Goal: Complete application form

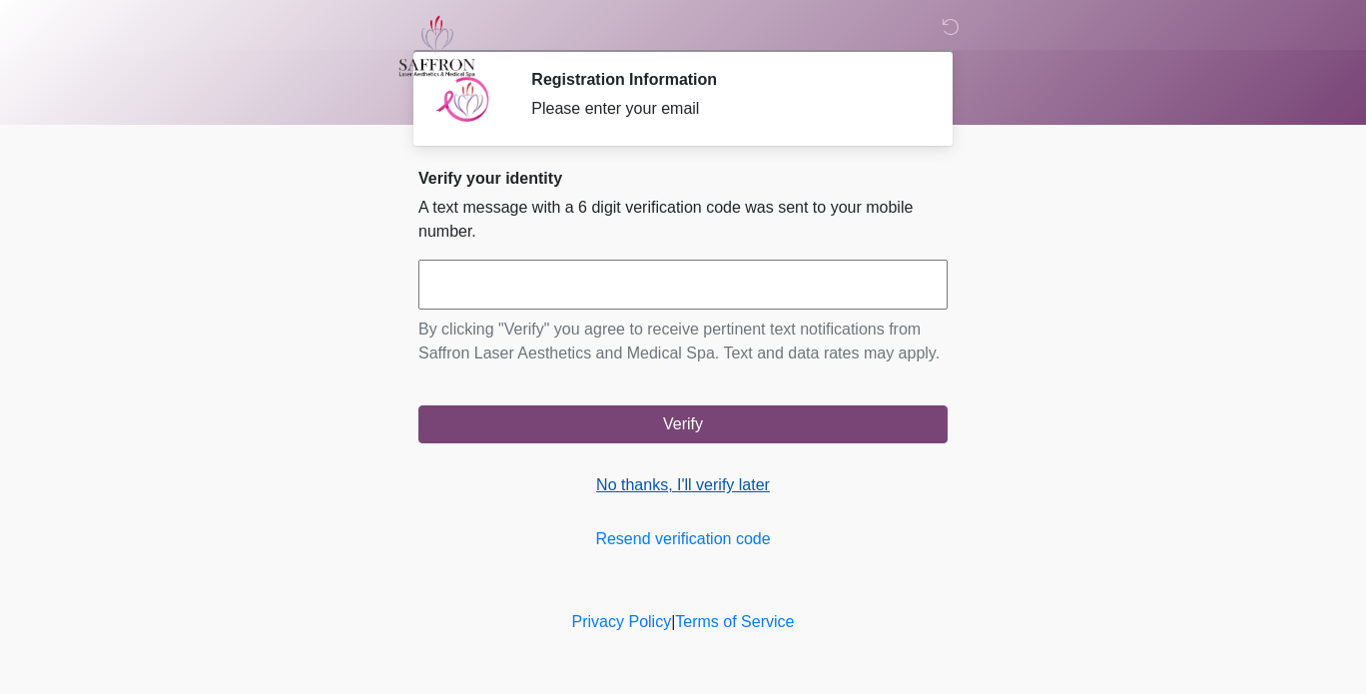
click at [676, 494] on link "No thanks, I'll verify later" at bounding box center [682, 485] width 529 height 24
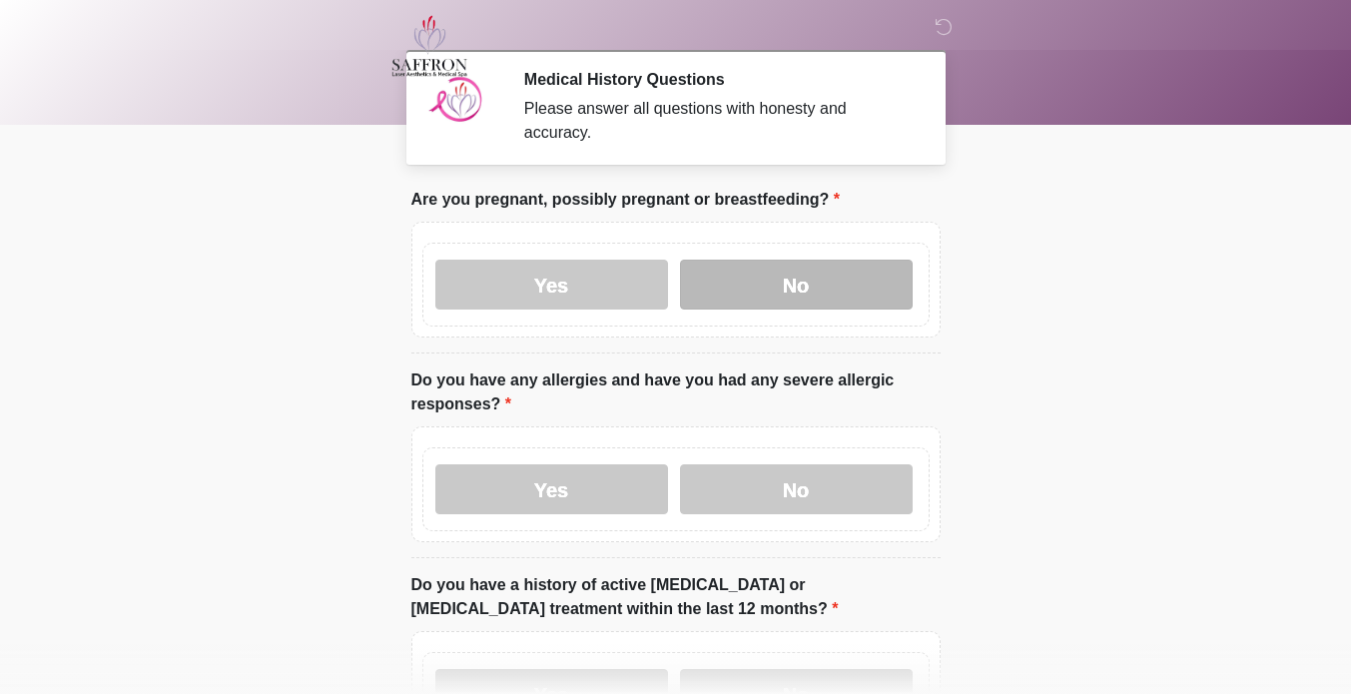
click at [793, 281] on label "No" at bounding box center [796, 285] width 233 height 50
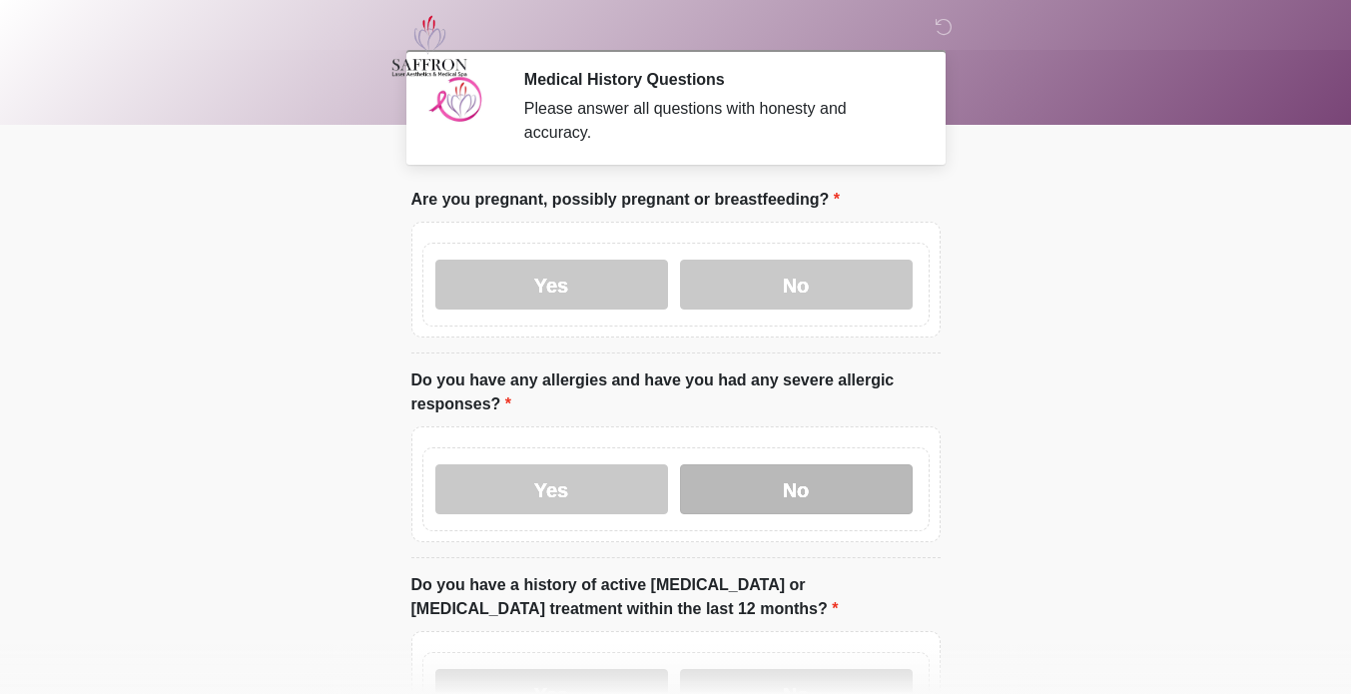
click at [814, 464] on label "No" at bounding box center [796, 489] width 233 height 50
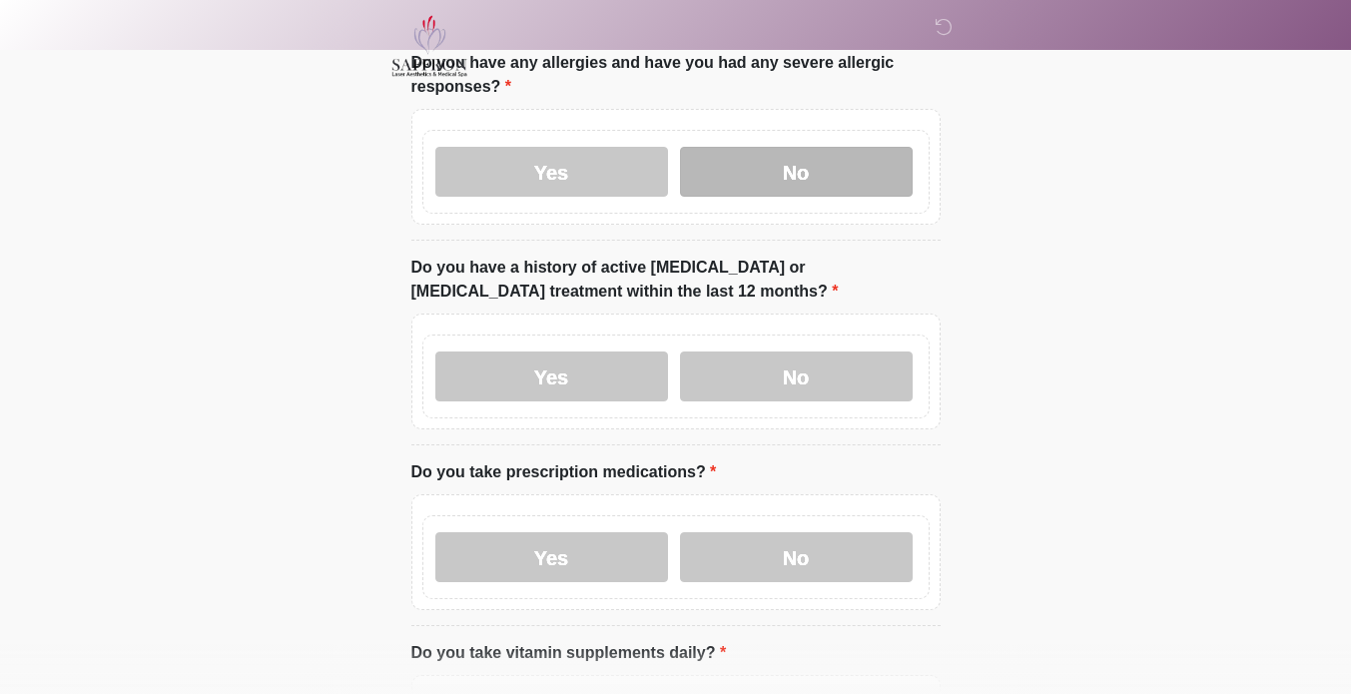
scroll to position [322, 0]
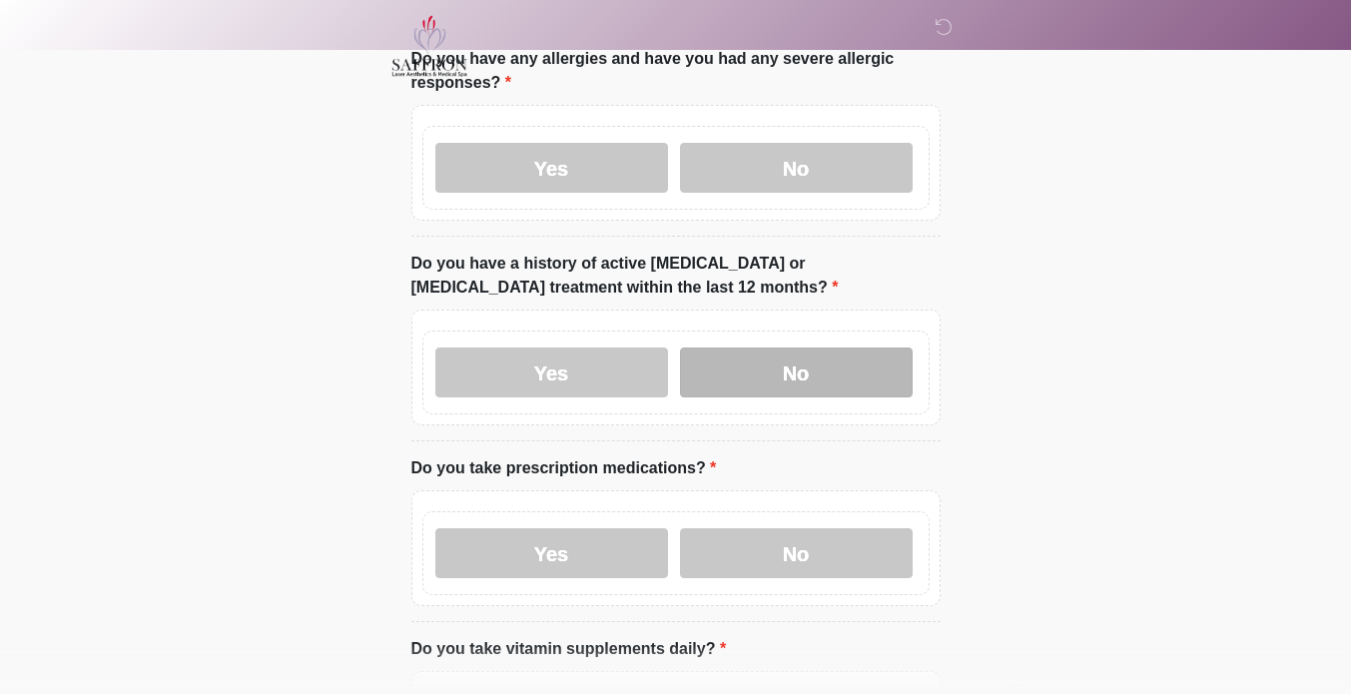
click at [851, 348] on label "No" at bounding box center [796, 373] width 233 height 50
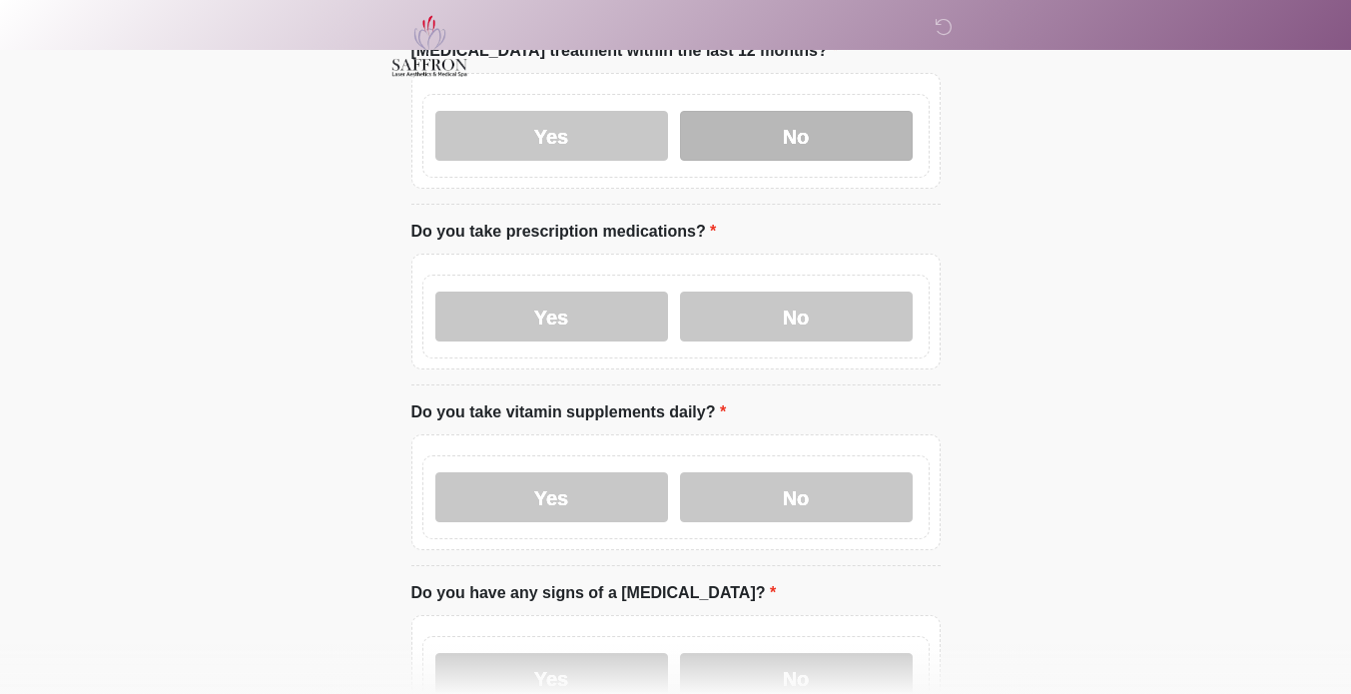
scroll to position [558, 0]
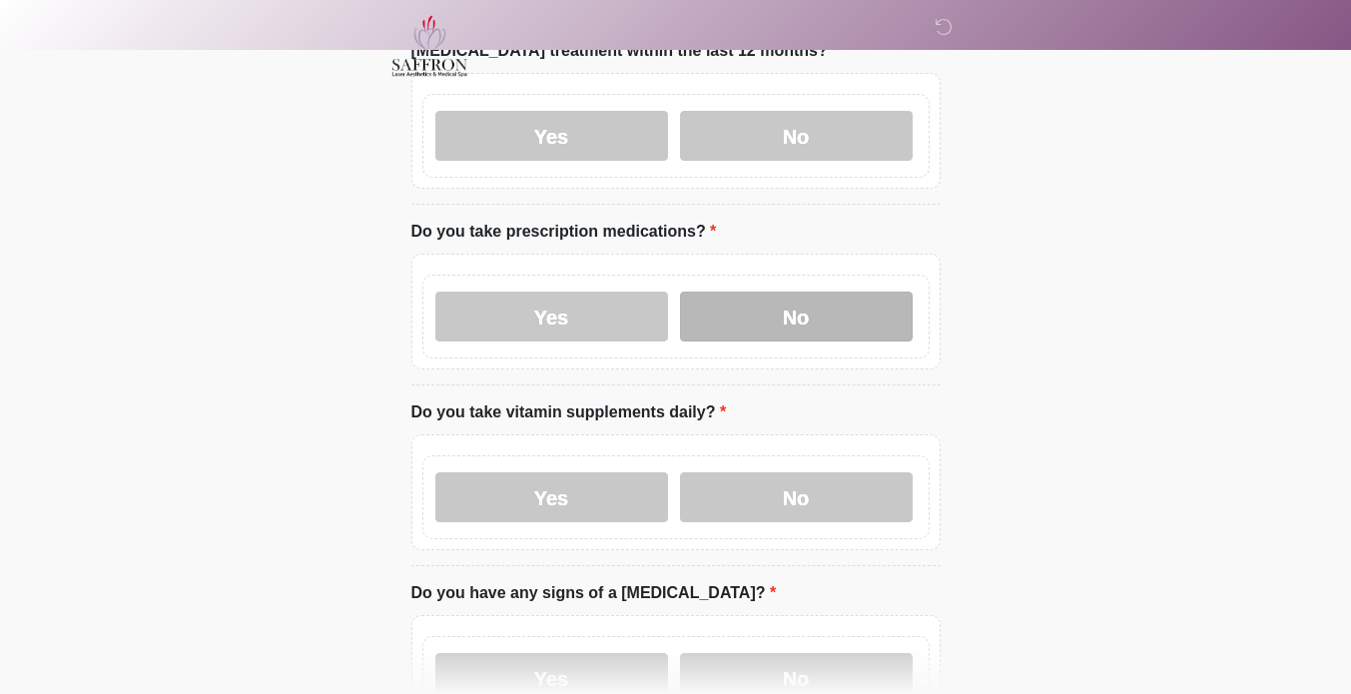
click at [818, 296] on label "No" at bounding box center [796, 317] width 233 height 50
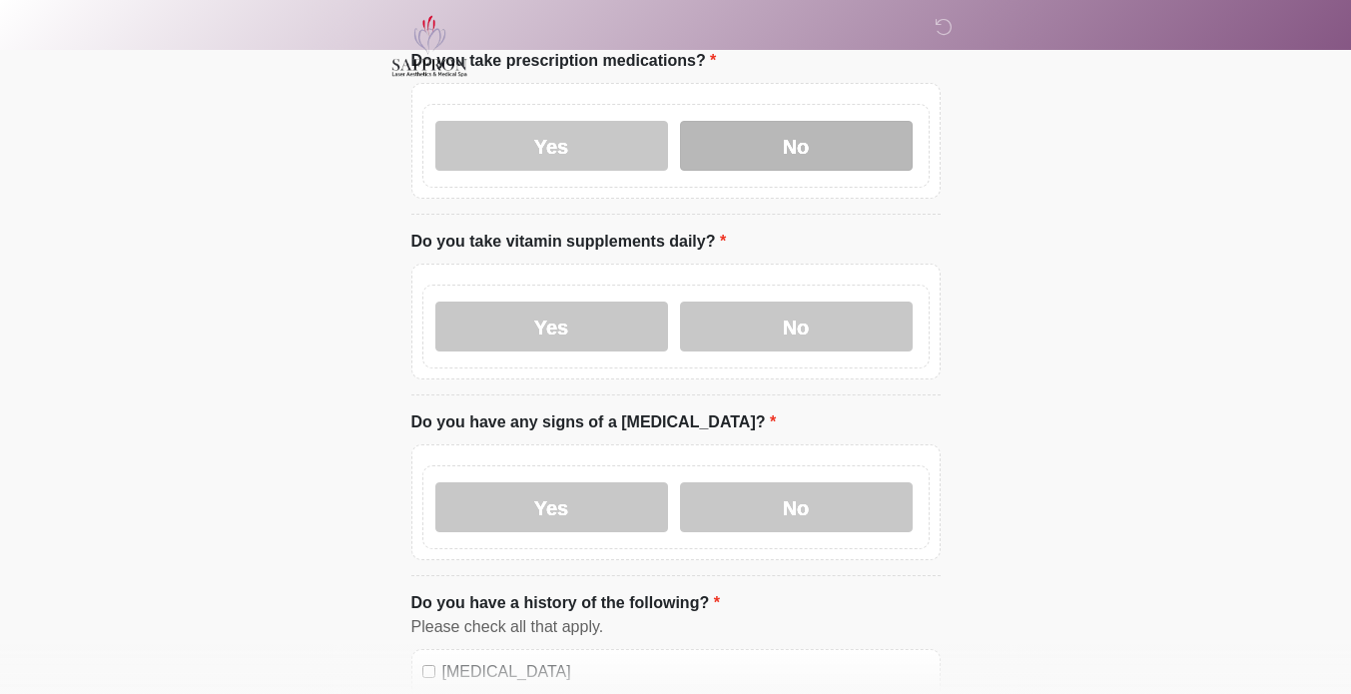
scroll to position [732, 0]
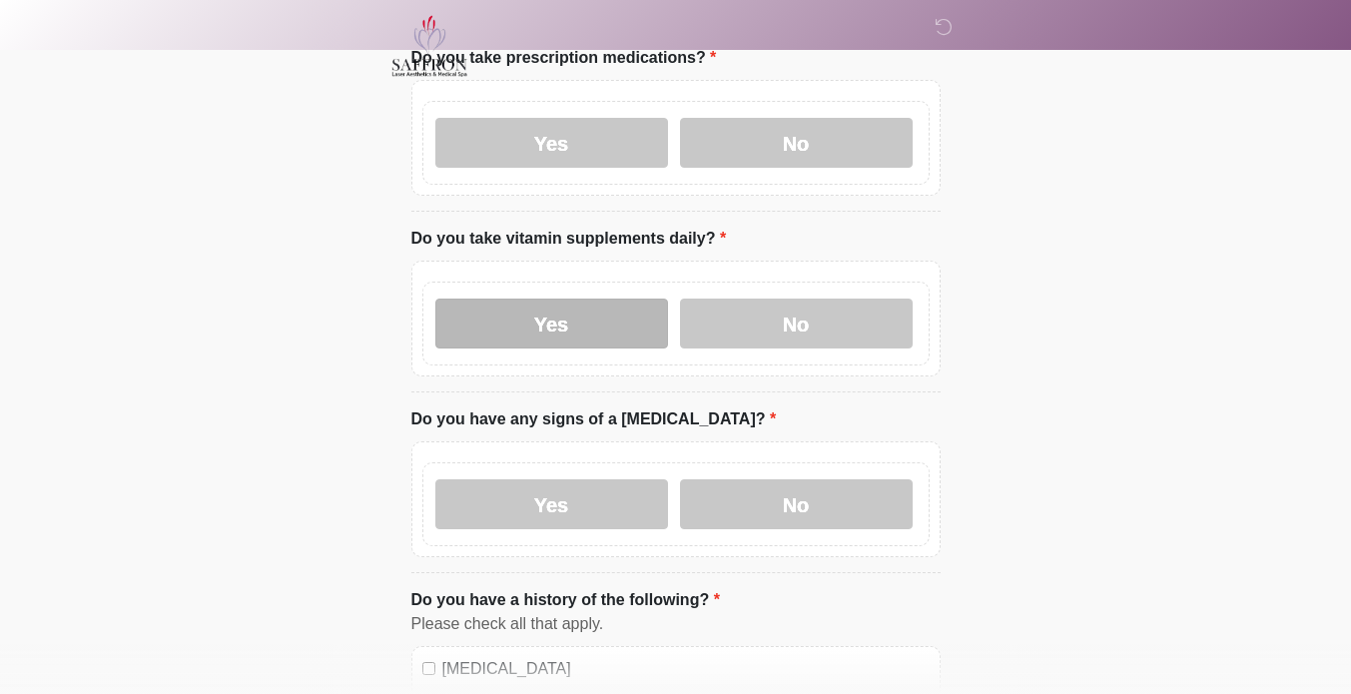
click at [563, 303] on label "Yes" at bounding box center [551, 324] width 233 height 50
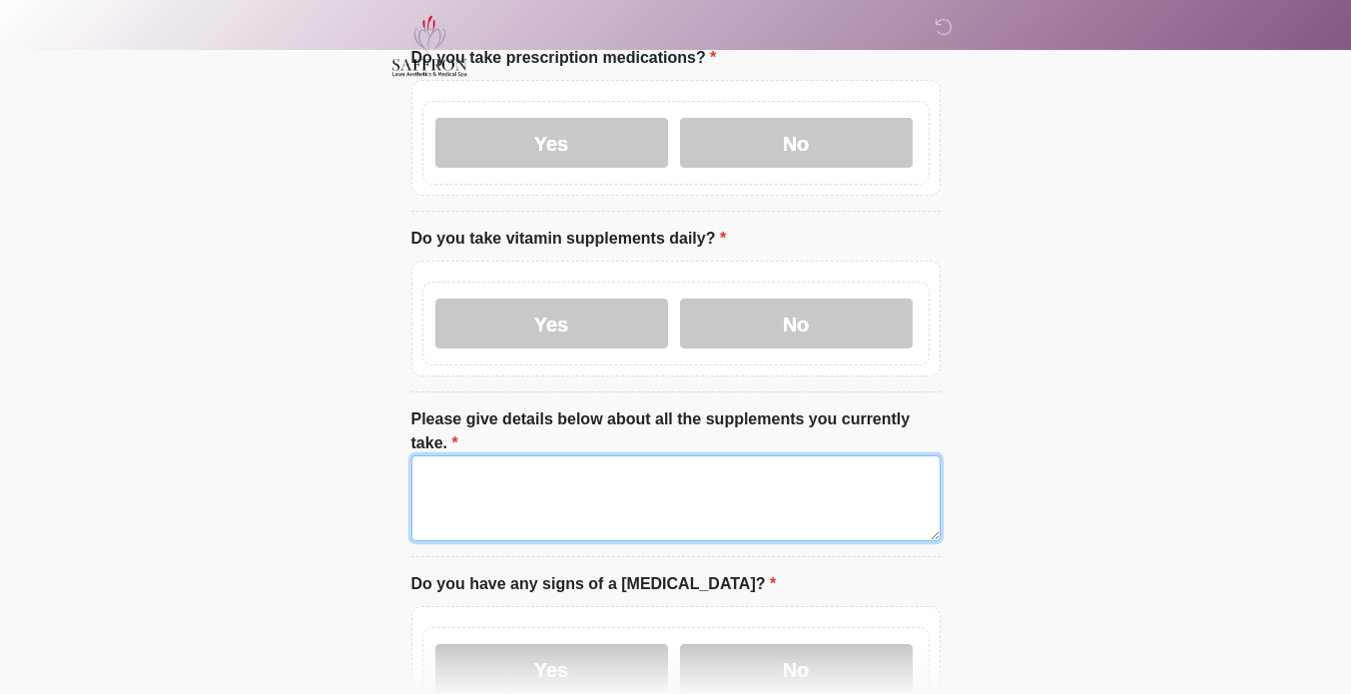
click at [552, 465] on textarea "Please give details below about all the supplements you currently take." at bounding box center [675, 498] width 529 height 86
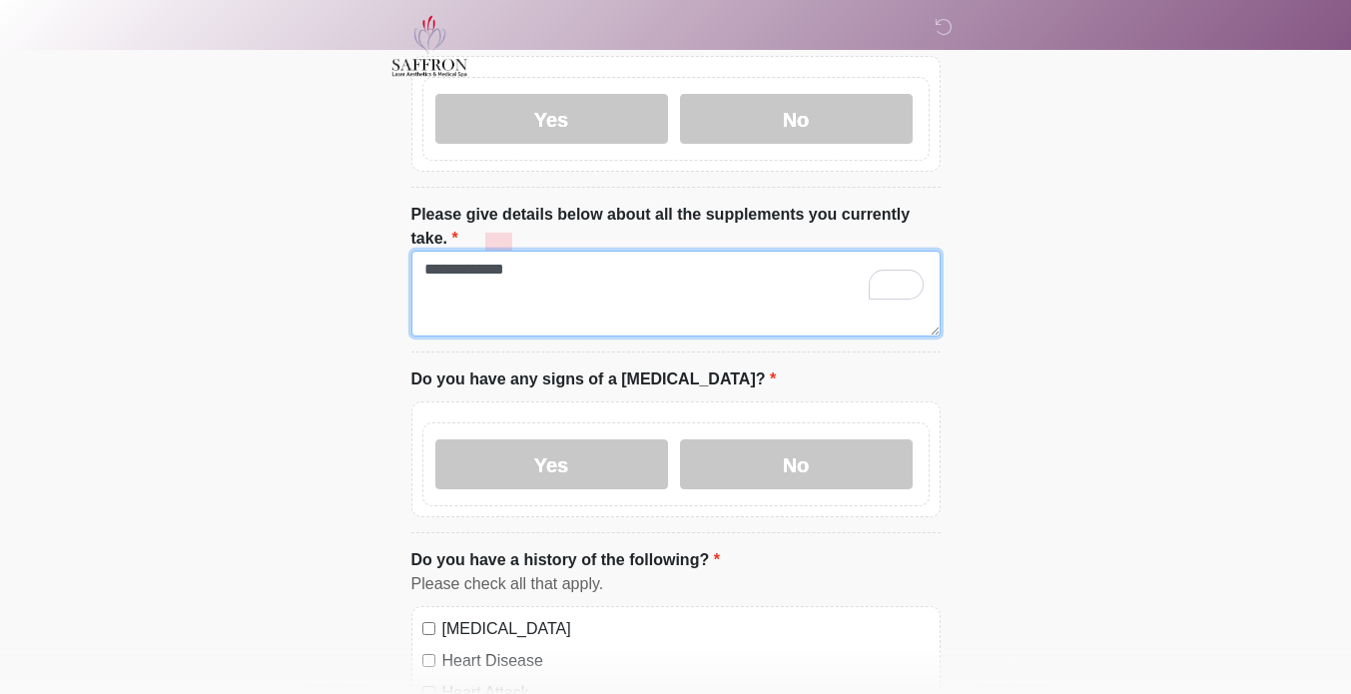
scroll to position [933, 0]
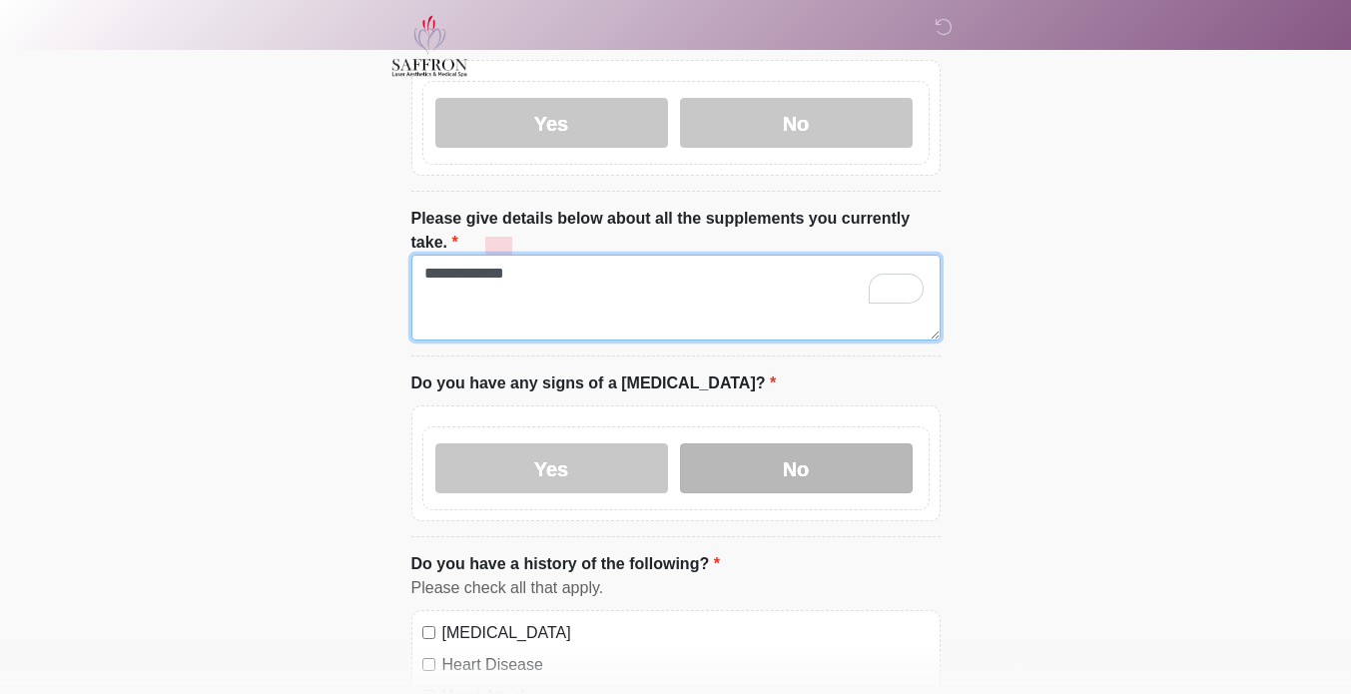
type textarea "**********"
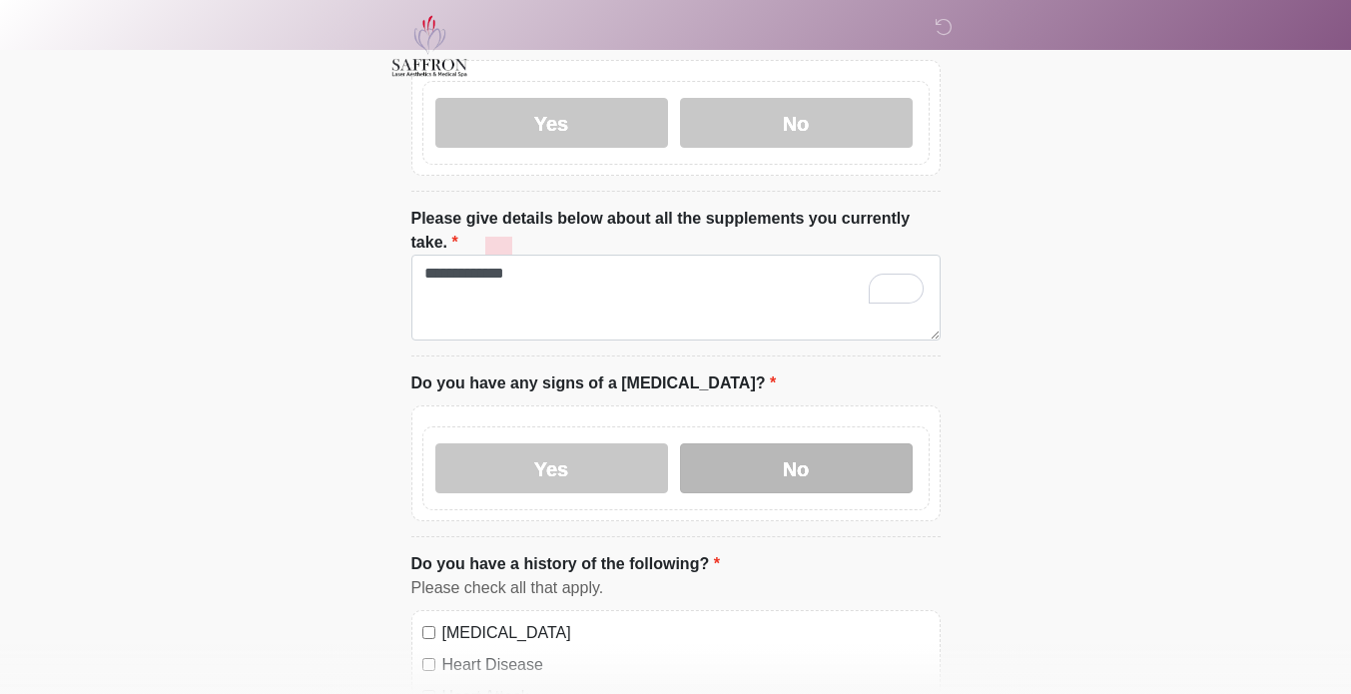
click at [841, 443] on label "No" at bounding box center [796, 468] width 233 height 50
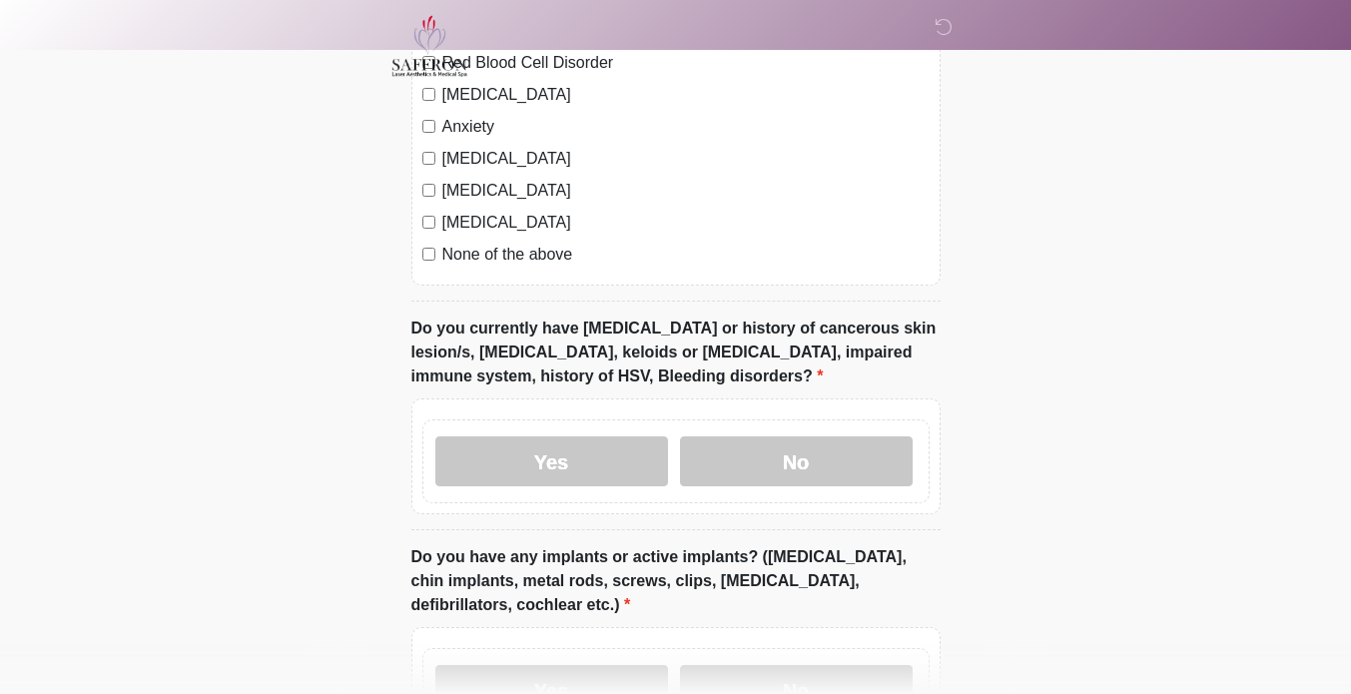
scroll to position [1668, 0]
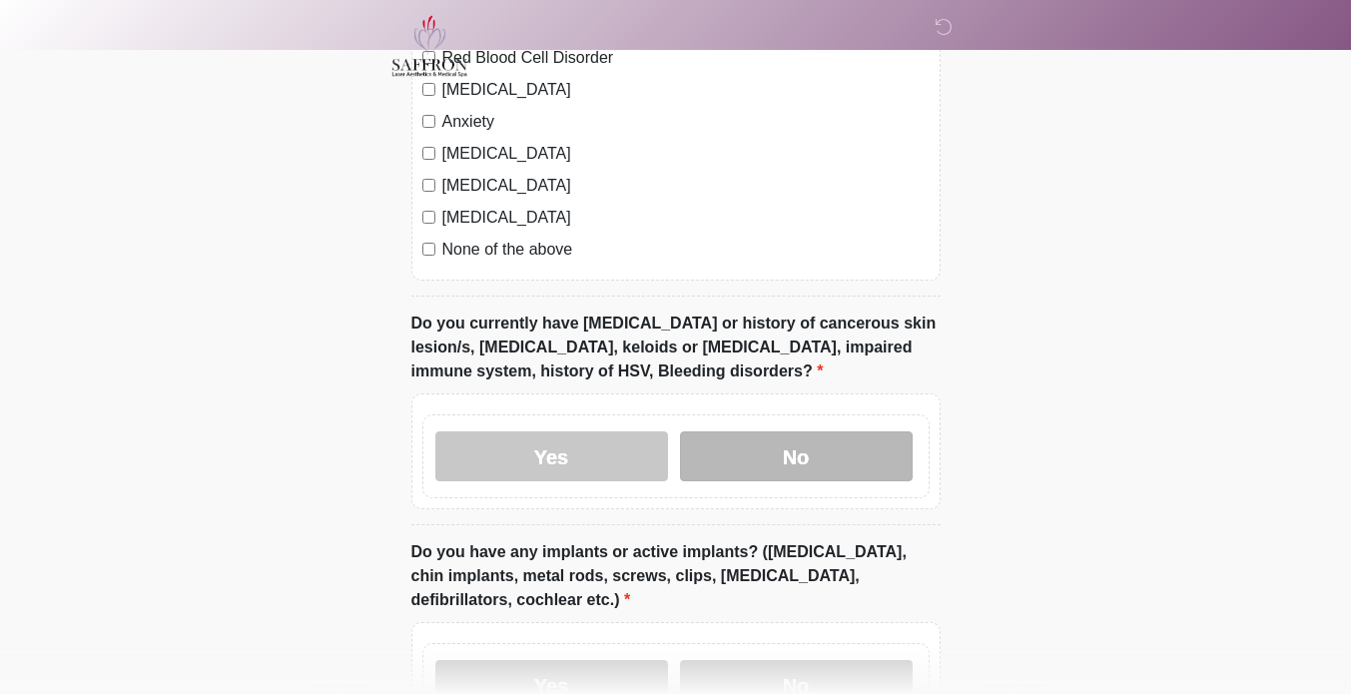
click at [812, 431] on label "No" at bounding box center [796, 456] width 233 height 50
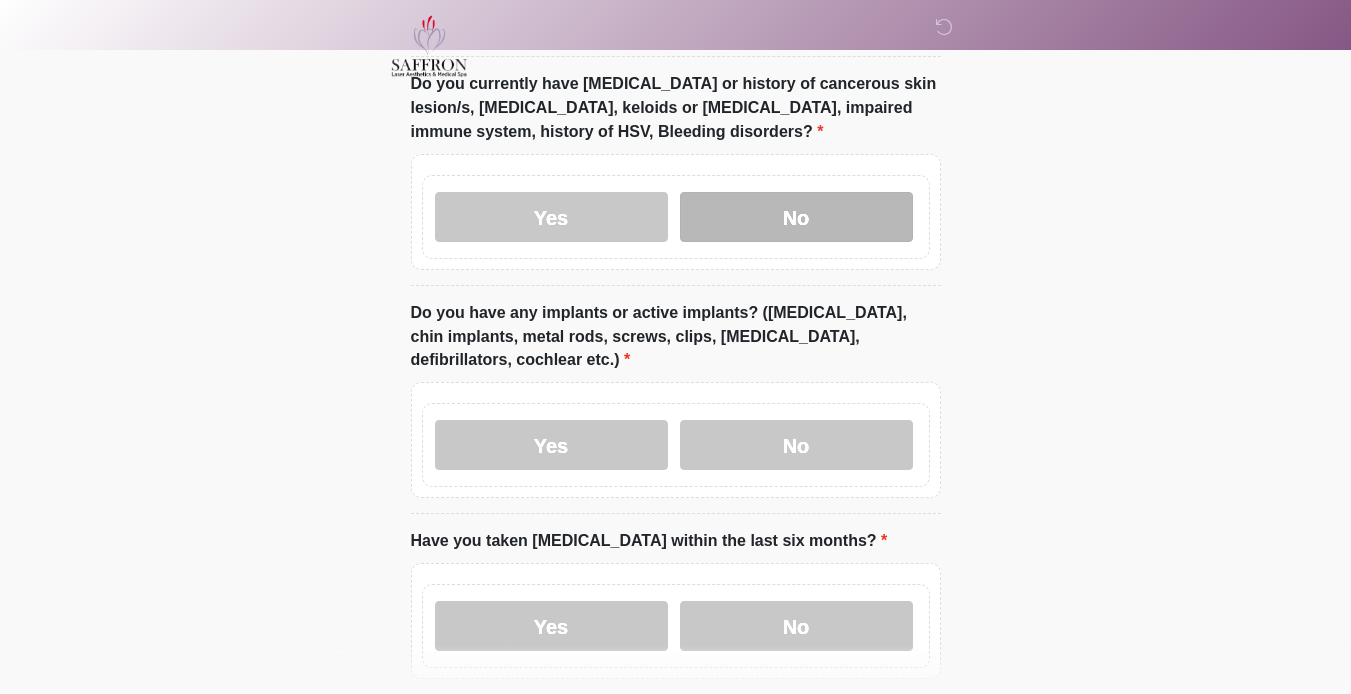
scroll to position [1928, 0]
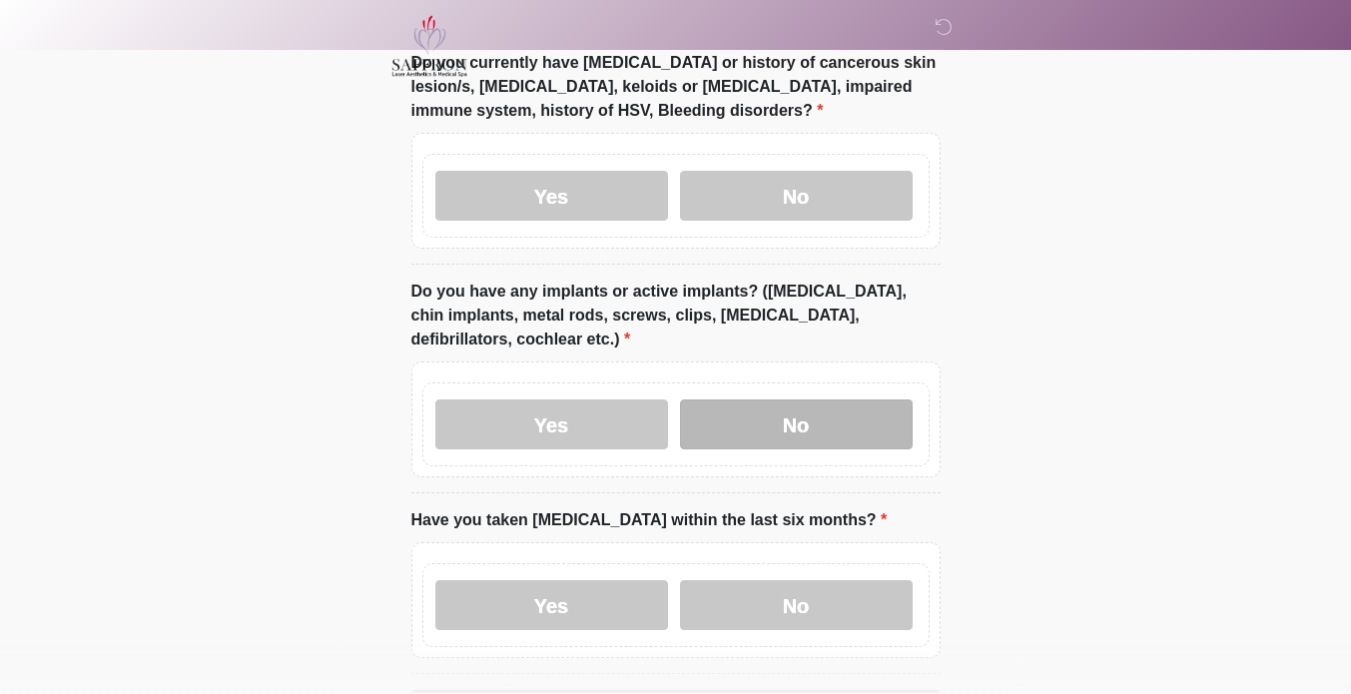
click at [833, 399] on label "No" at bounding box center [796, 424] width 233 height 50
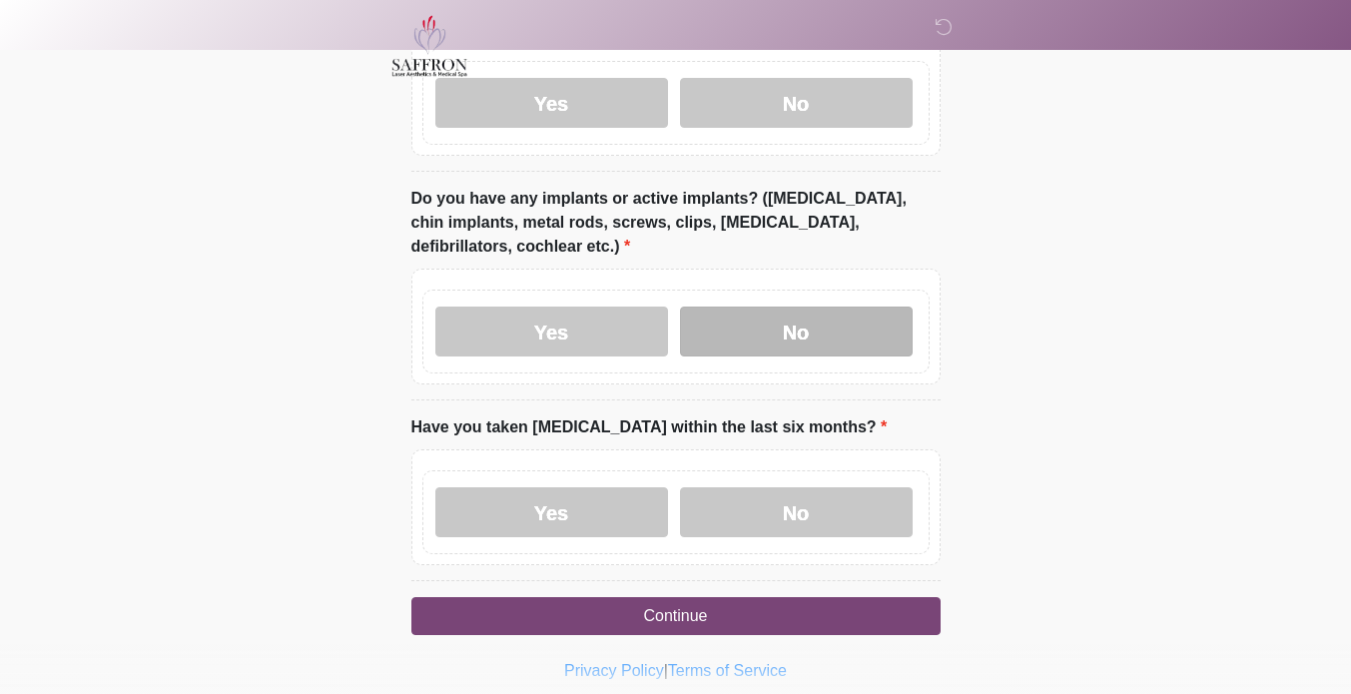
scroll to position [2019, 0]
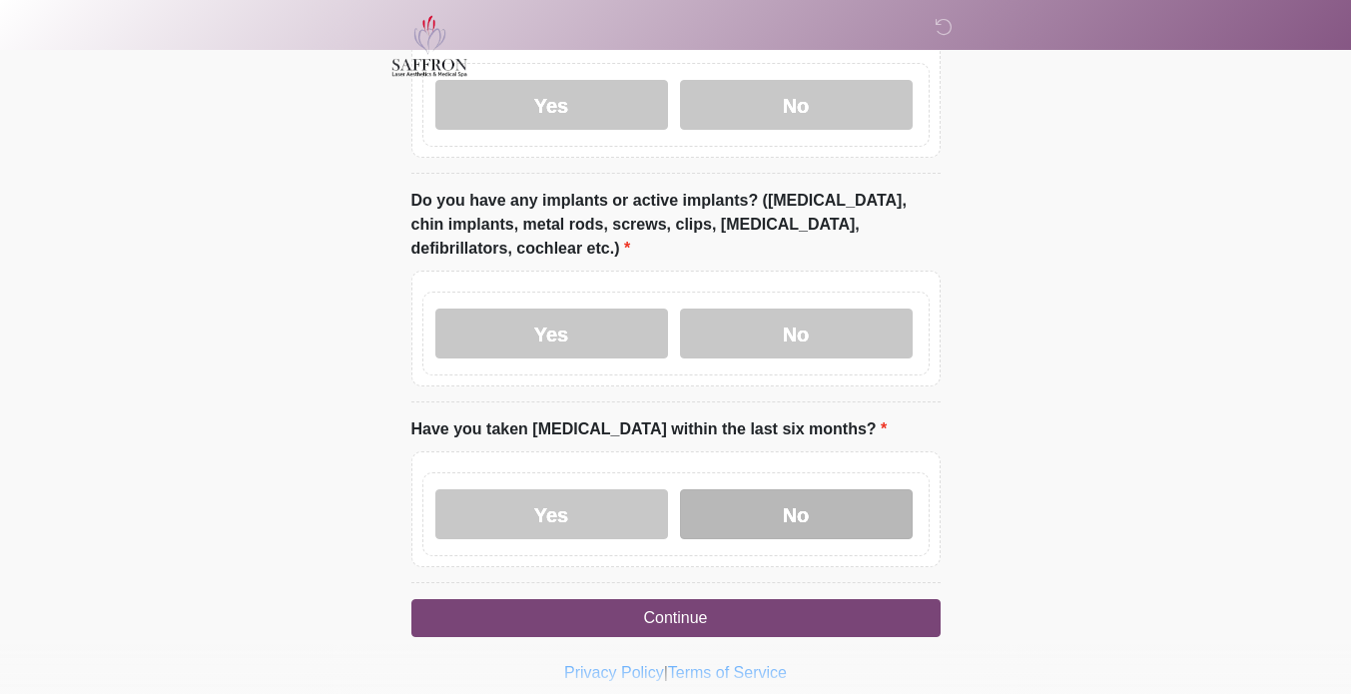
click at [822, 489] on label "No" at bounding box center [796, 514] width 233 height 50
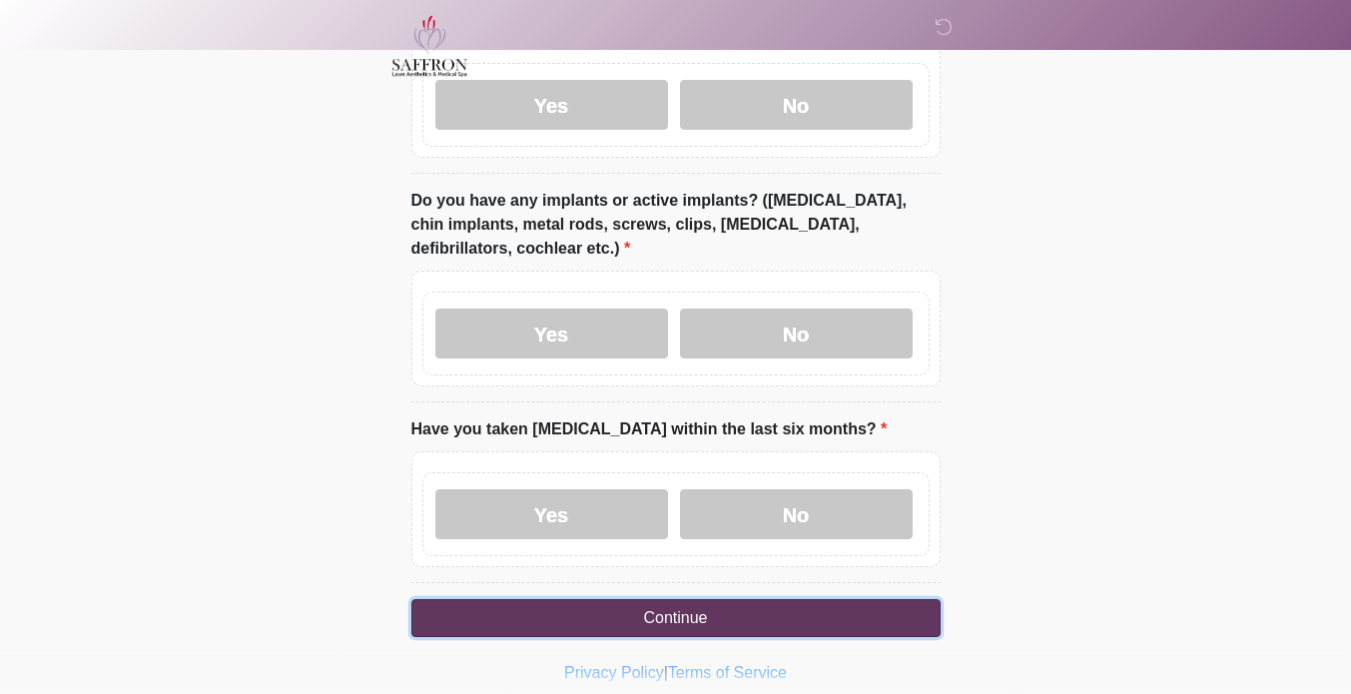
click at [692, 599] on button "Continue" at bounding box center [675, 618] width 529 height 38
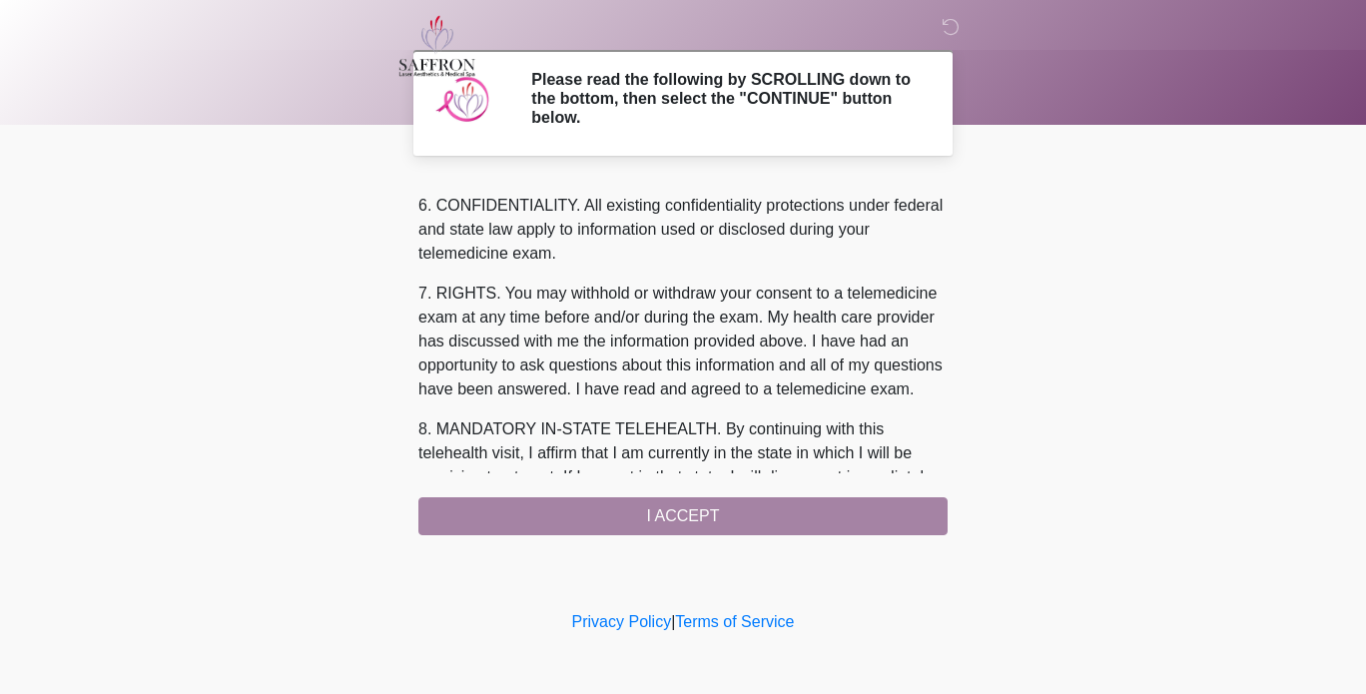
scroll to position [888, 0]
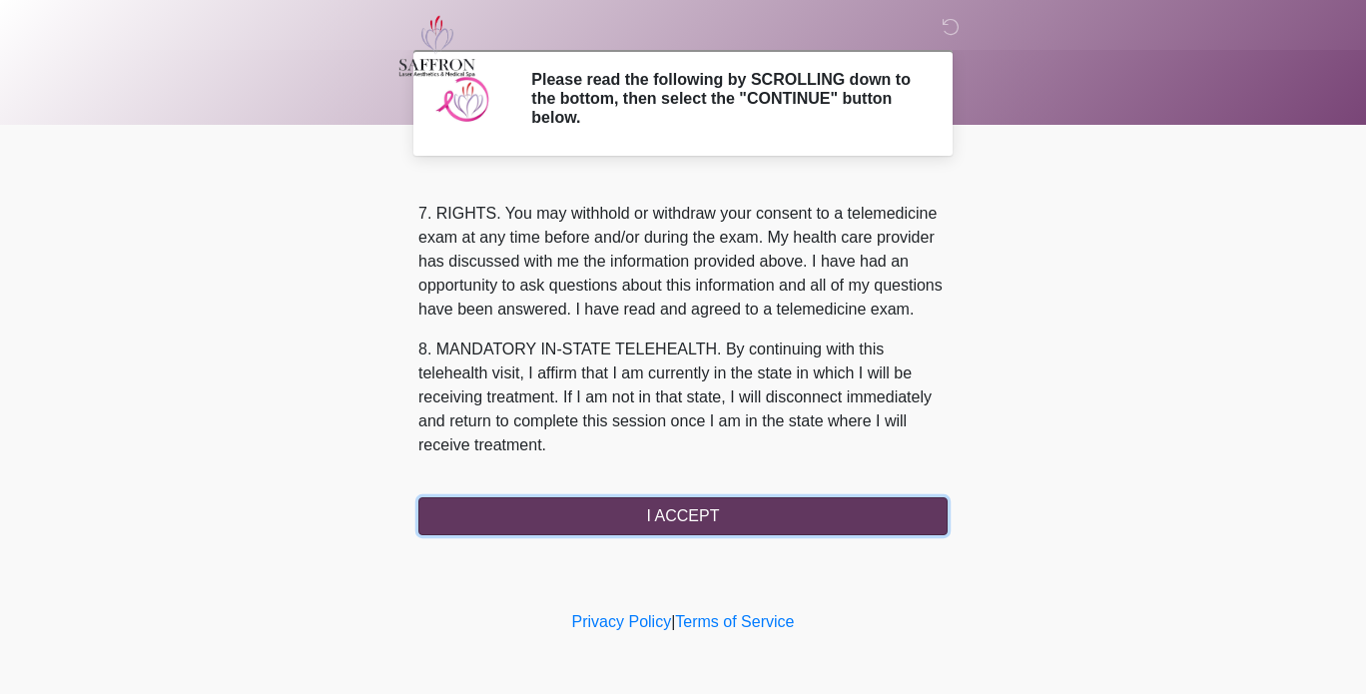
click at [695, 508] on button "I ACCEPT" at bounding box center [682, 516] width 529 height 38
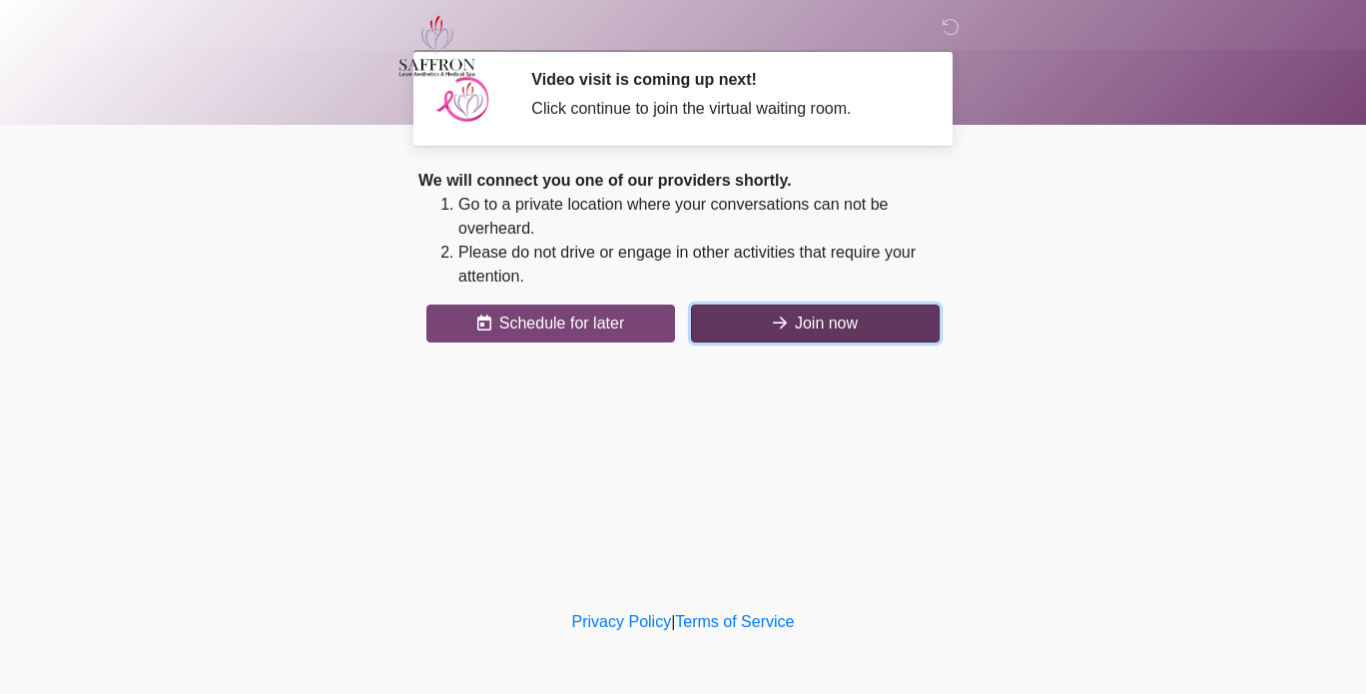
click at [842, 327] on button "Join now" at bounding box center [815, 324] width 249 height 38
